Goal: Task Accomplishment & Management: Use online tool/utility

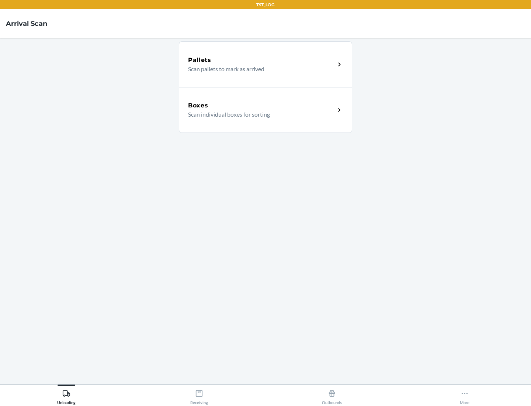
click at [261, 105] on div "Boxes" at bounding box center [261, 105] width 147 height 9
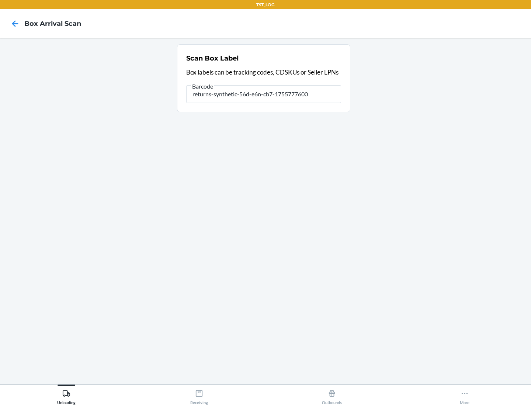
type input "returns-synthetic-56d-e6n-cb7-1755777600"
